Goal: Find specific page/section: Locate a particular part of the current website

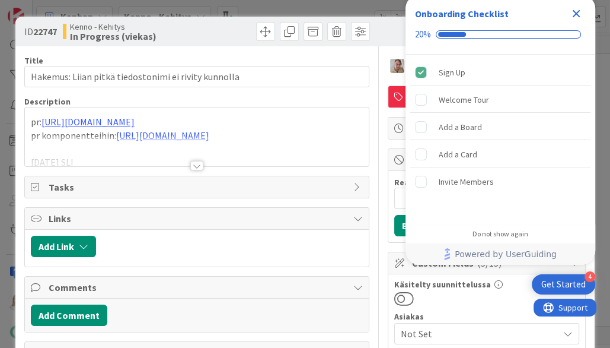
click at [578, 12] on icon "Close Checklist" at bounding box center [577, 14] width 8 height 8
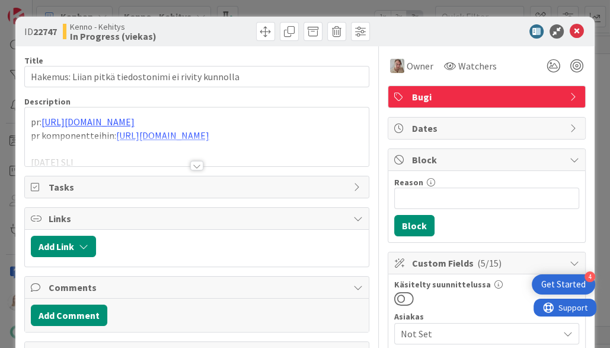
click at [202, 164] on div at bounding box center [196, 165] width 13 height 9
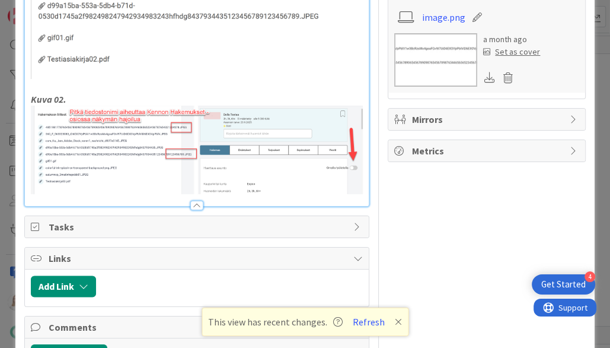
scroll to position [1079, 0]
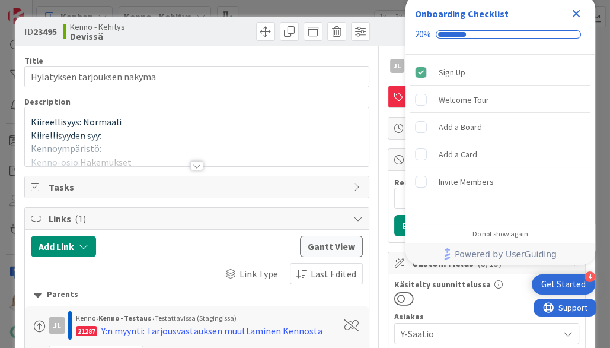
click at [578, 8] on icon "Close Checklist" at bounding box center [576, 14] width 14 height 14
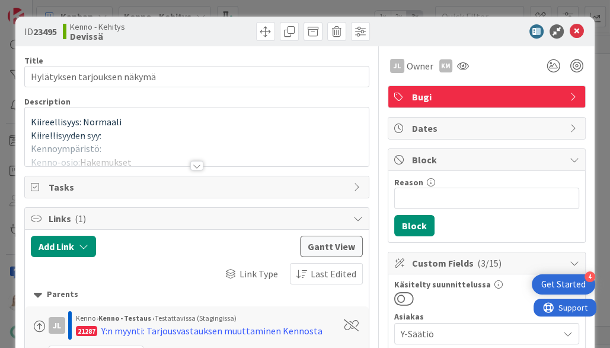
click at [200, 164] on div at bounding box center [196, 165] width 13 height 9
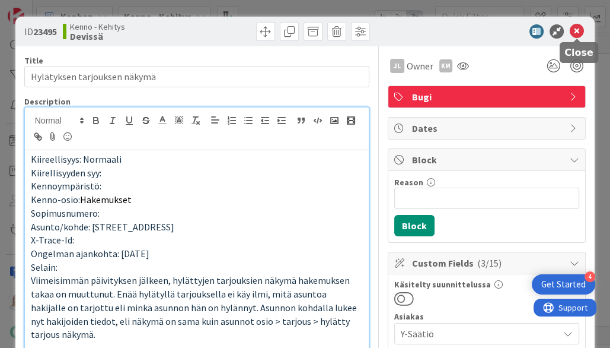
click at [579, 30] on icon at bounding box center [577, 31] width 14 height 14
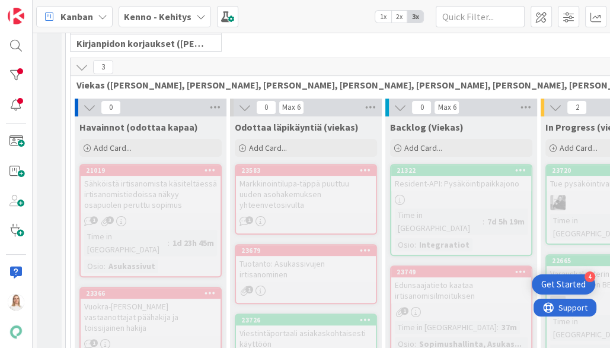
scroll to position [281, 0]
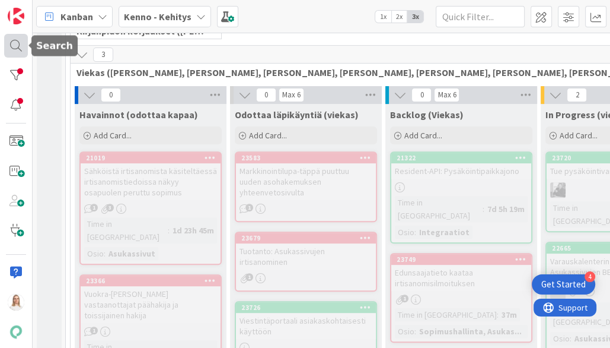
click at [17, 47] on div at bounding box center [16, 46] width 24 height 24
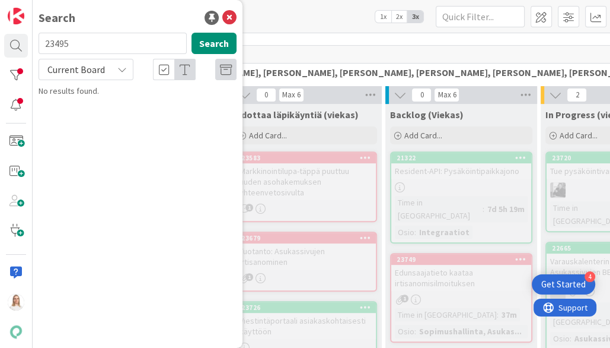
type input "23495"
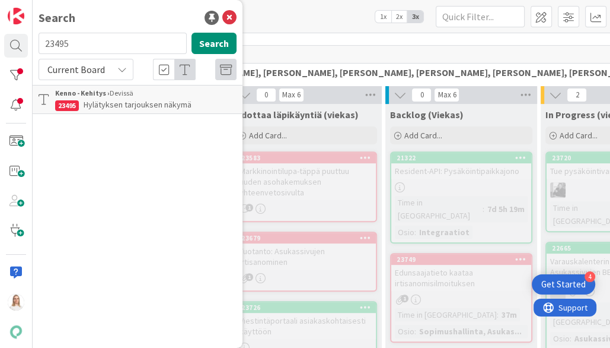
click at [114, 104] on span "Hylätyksen tarjouksen näkymä" at bounding box center [138, 104] width 108 height 11
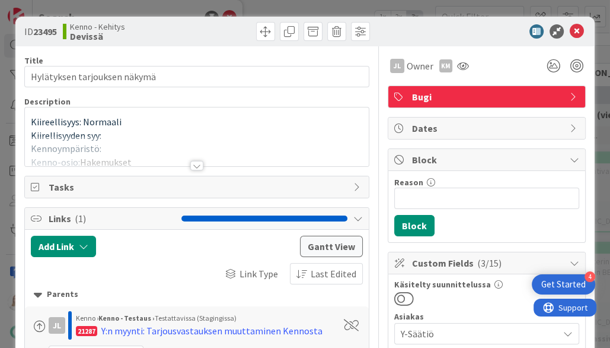
click at [193, 161] on div at bounding box center [196, 165] width 13 height 9
